Goal: Task Accomplishment & Management: Use online tool/utility

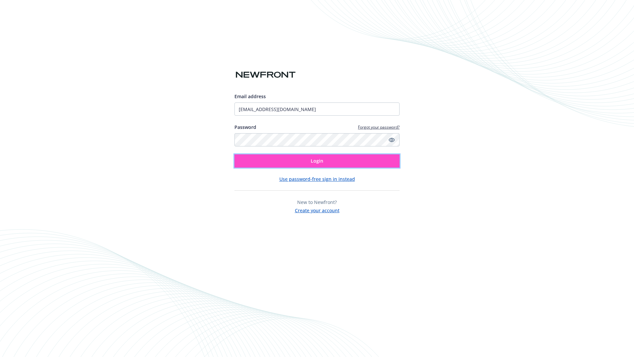
click at [317, 161] on span "Login" at bounding box center [317, 161] width 13 height 6
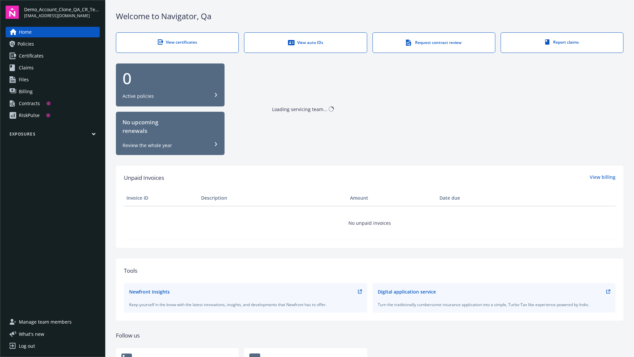
click at [62, 12] on span "Demo_Account_Clone_QA_CR_Tests_Prospect" at bounding box center [62, 9] width 76 height 7
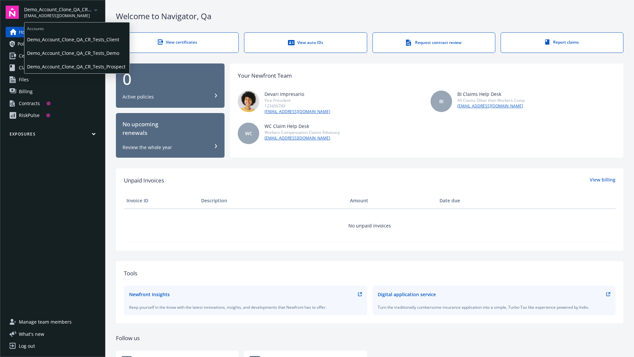
click at [76, 39] on span "Demo_Account_Clone_QA_CR_Tests_Client" at bounding box center [77, 40] width 100 height 14
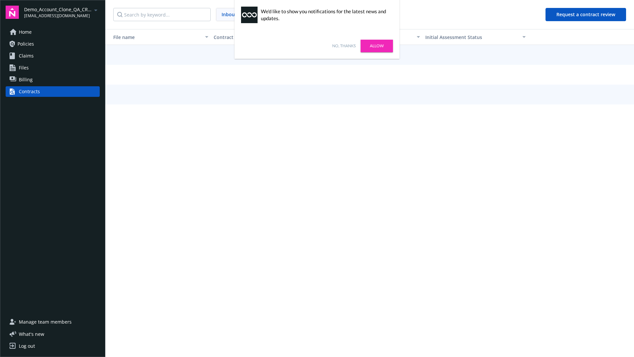
click at [344, 46] on link "No, thanks" at bounding box center [343, 46] width 23 height 6
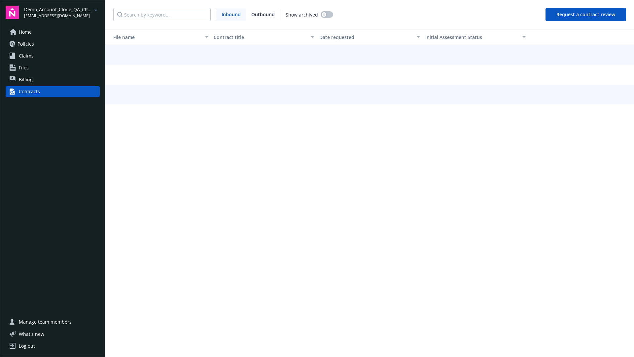
click at [586, 15] on button "Request a contract review" at bounding box center [586, 14] width 81 height 13
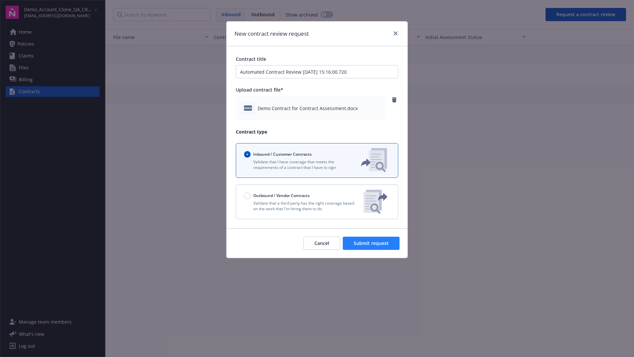
type input "Automated Contract Review [DATE] 15:16:00.720"
click at [372, 243] on span "Submit request" at bounding box center [371, 243] width 35 height 6
